Goal: Browse casually: Explore the website without a specific task or goal

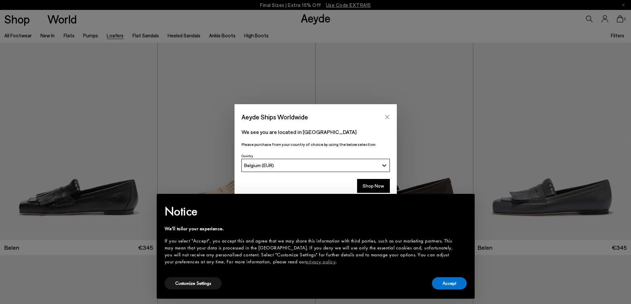
click at [387, 118] on icon "Close" at bounding box center [386, 117] width 5 height 5
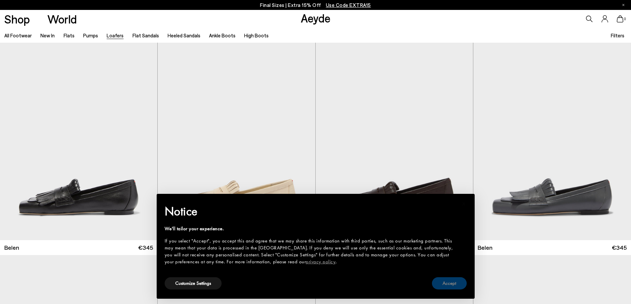
click at [442, 283] on button "Accept" at bounding box center [449, 283] width 35 height 12
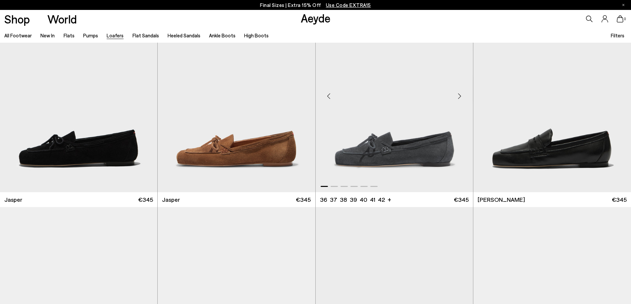
scroll to position [397, 0]
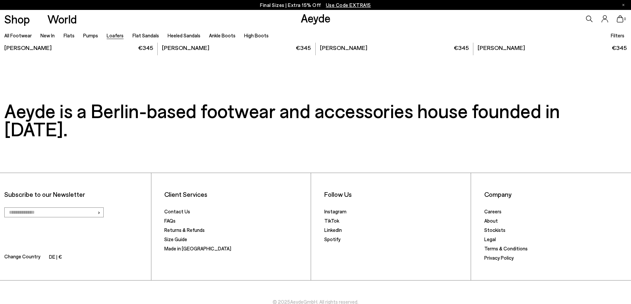
scroll to position [1689, 0]
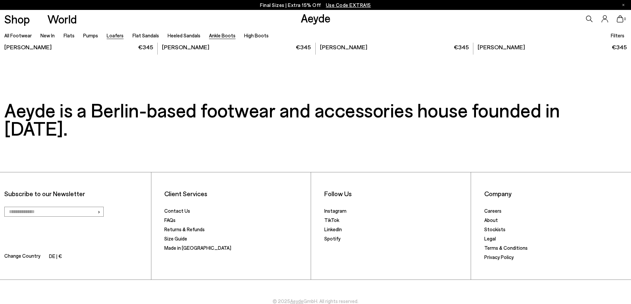
click at [219, 34] on link "Ankle Boots" at bounding box center [222, 35] width 26 height 6
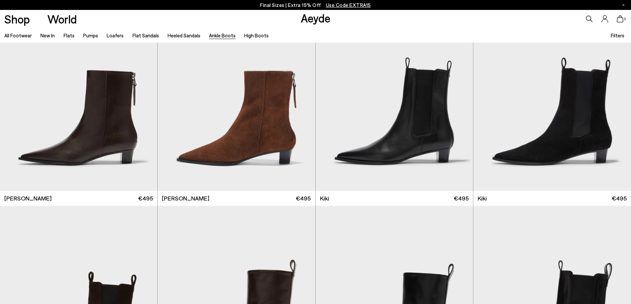
scroll to position [1258, 0]
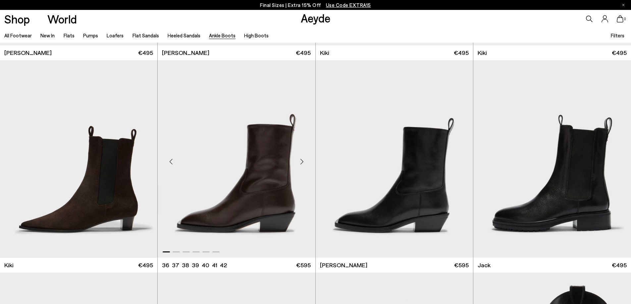
click at [301, 160] on div "Next slide" at bounding box center [302, 162] width 20 height 20
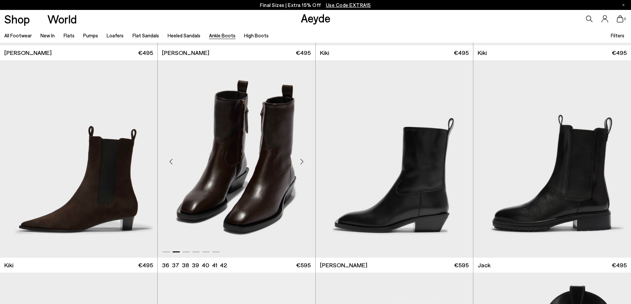
click at [301, 160] on div "Next slide" at bounding box center [302, 162] width 20 height 20
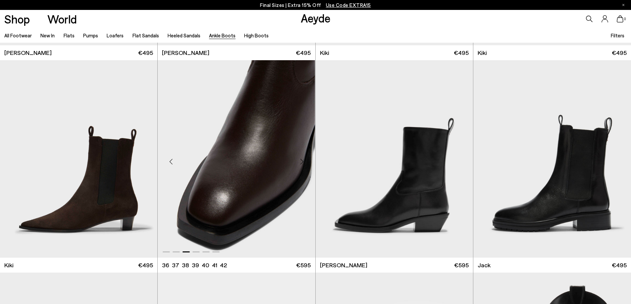
click at [301, 160] on div "Next slide" at bounding box center [302, 162] width 20 height 20
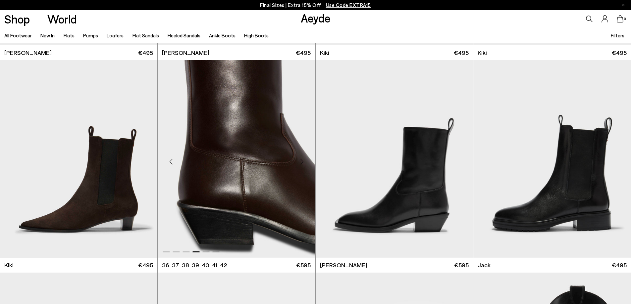
click at [303, 162] on div "Next slide" at bounding box center [302, 162] width 20 height 20
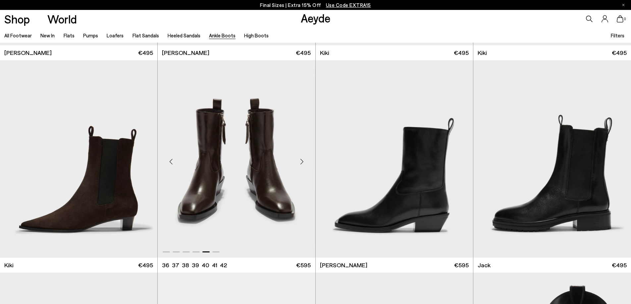
click at [303, 162] on div "Next slide" at bounding box center [302, 162] width 20 height 20
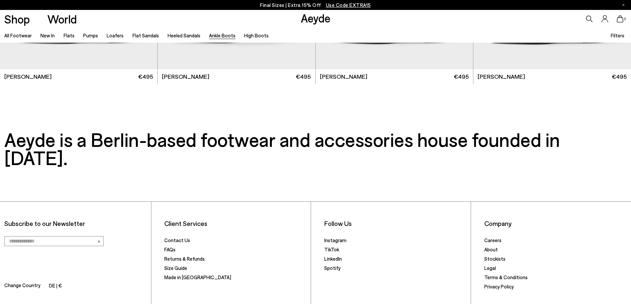
scroll to position [1887, 0]
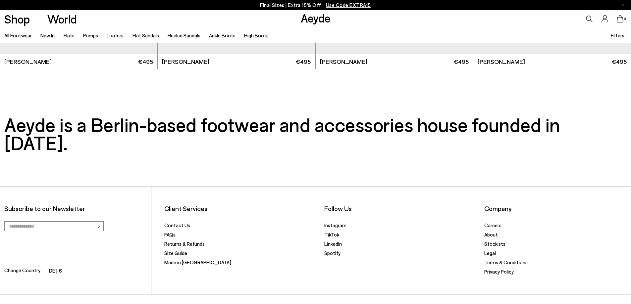
click at [186, 36] on link "Heeled Sandals" at bounding box center [184, 35] width 33 height 6
